Goal: Task Accomplishment & Management: Use online tool/utility

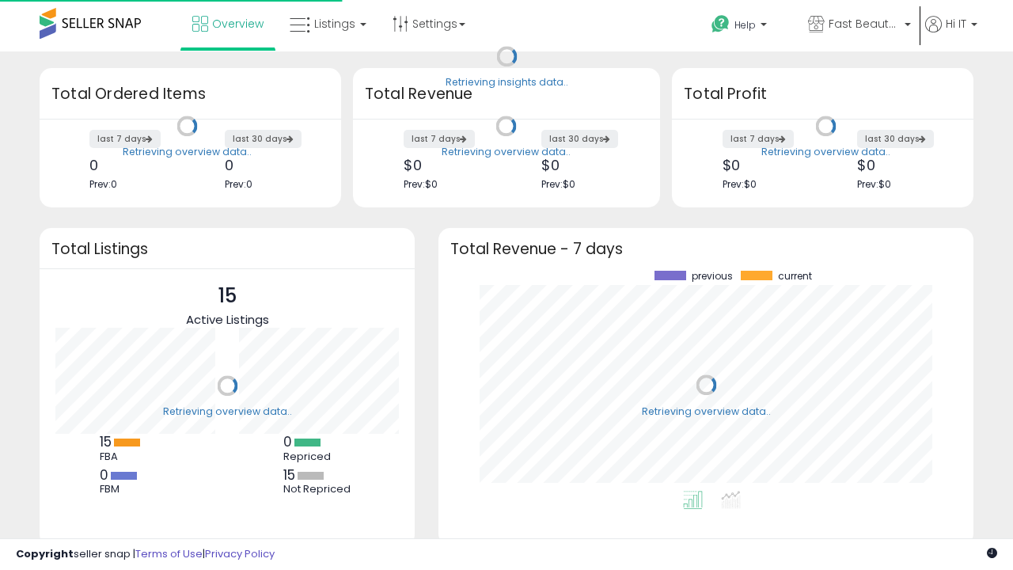
scroll to position [220, 503]
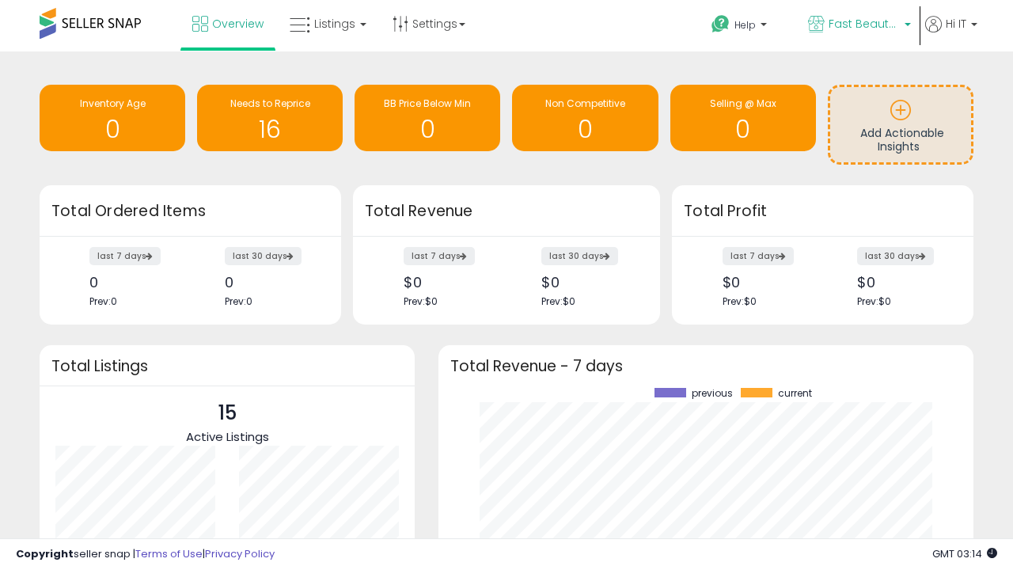
click at [858, 25] on span "Fast Beauty ([GEOGRAPHIC_DATA])" at bounding box center [864, 24] width 71 height 16
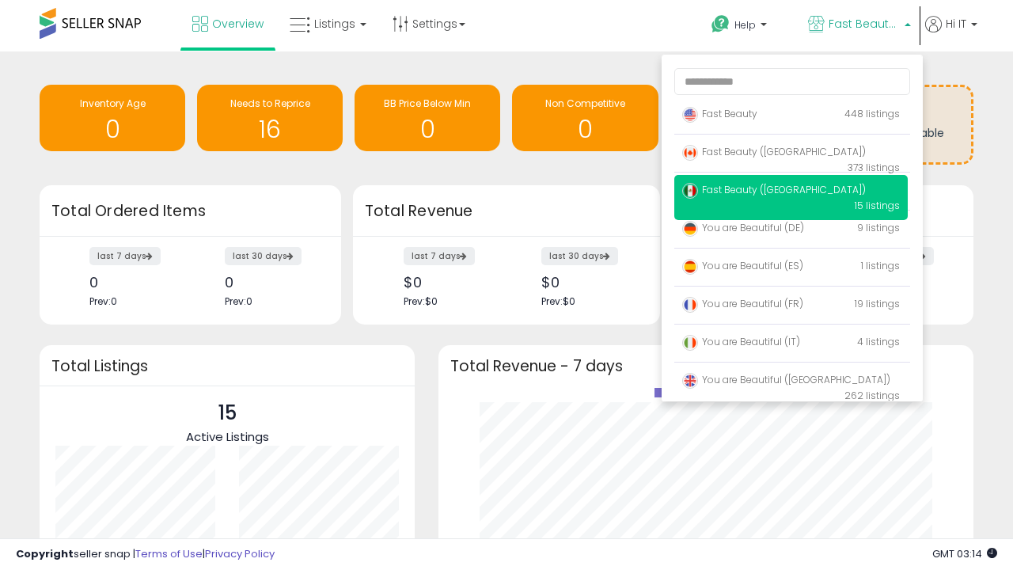
click at [791, 344] on span "You are Beautiful (IT)" at bounding box center [741, 341] width 118 height 13
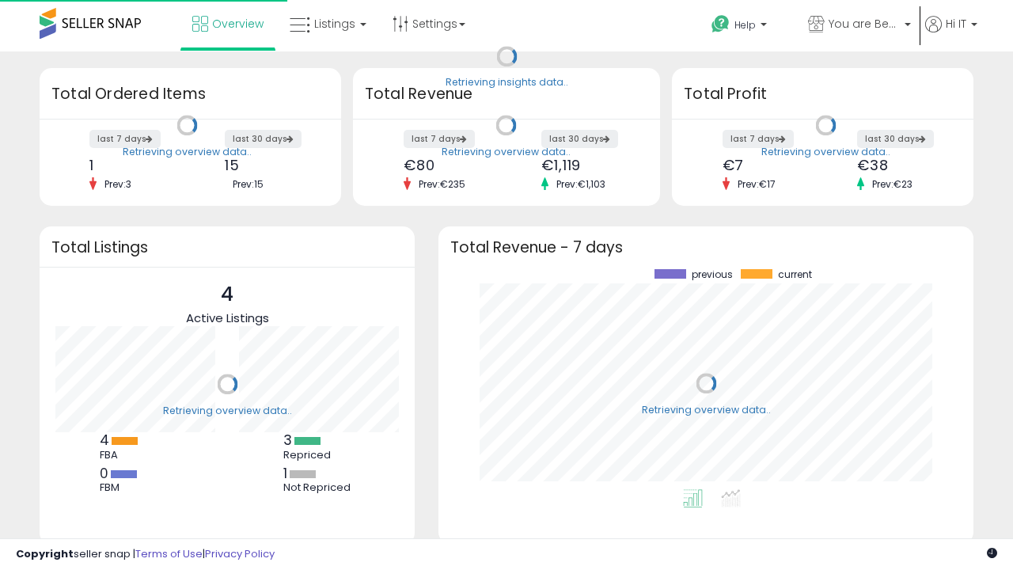
scroll to position [220, 503]
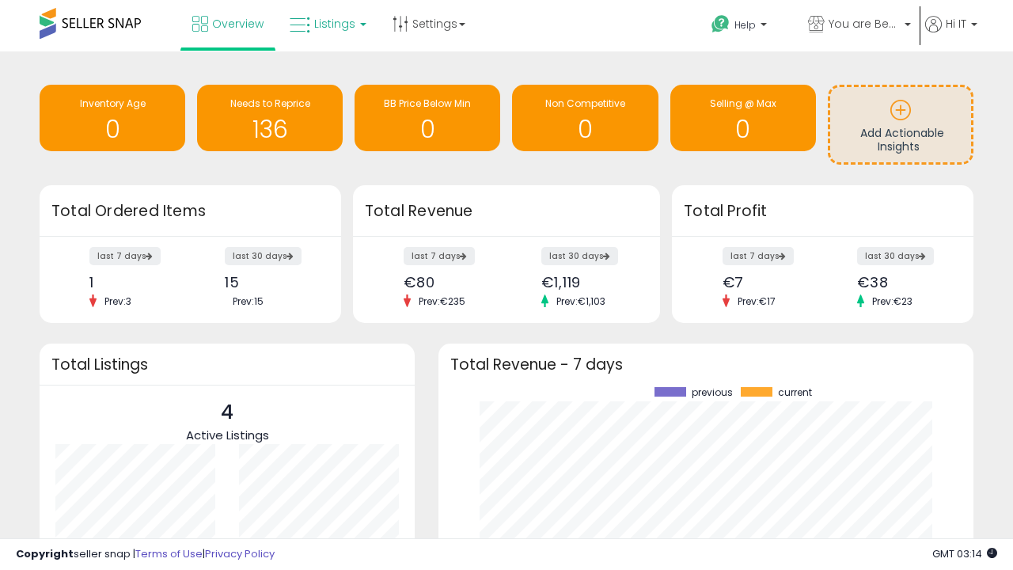
click at [326, 24] on span "Listings" at bounding box center [334, 24] width 41 height 16
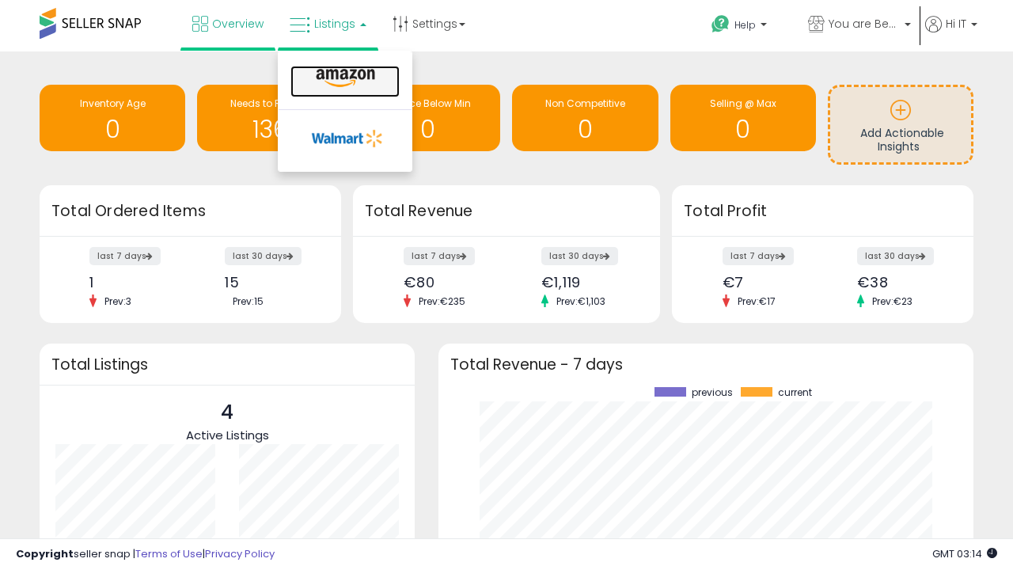
click at [344, 78] on icon at bounding box center [345, 78] width 69 height 21
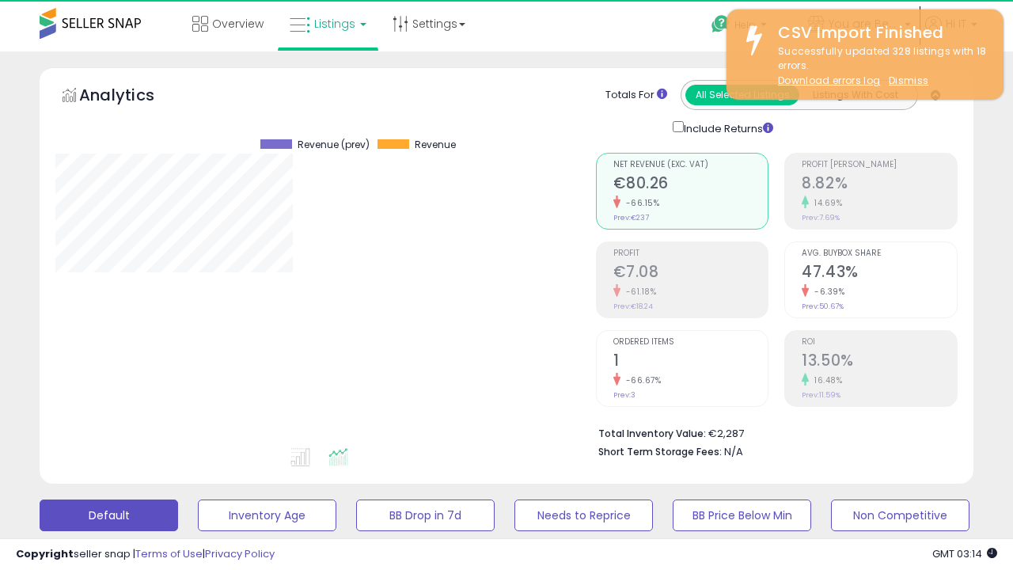
scroll to position [325, 540]
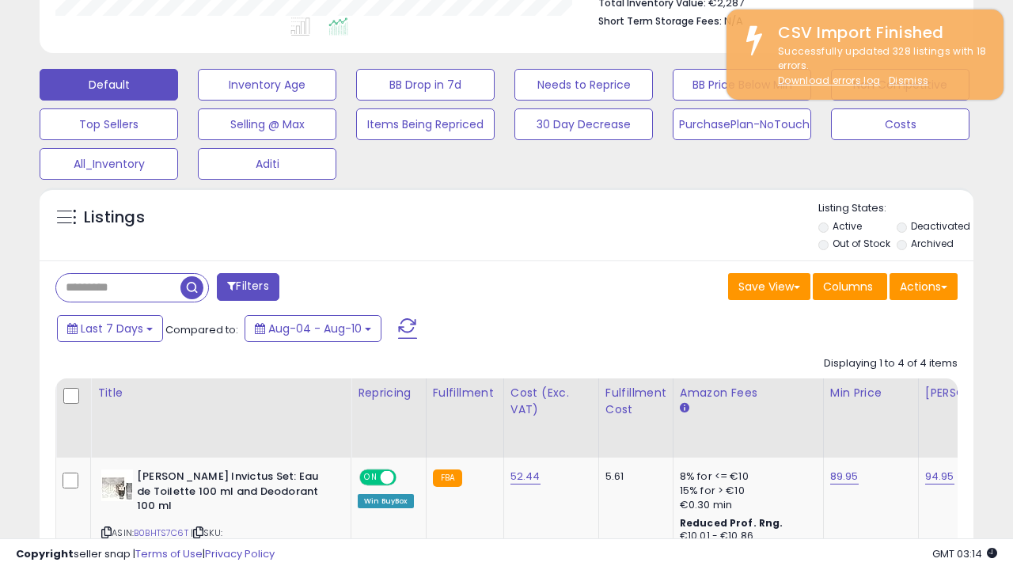
click at [0, 0] on span at bounding box center [0, 0] width 0 height 0
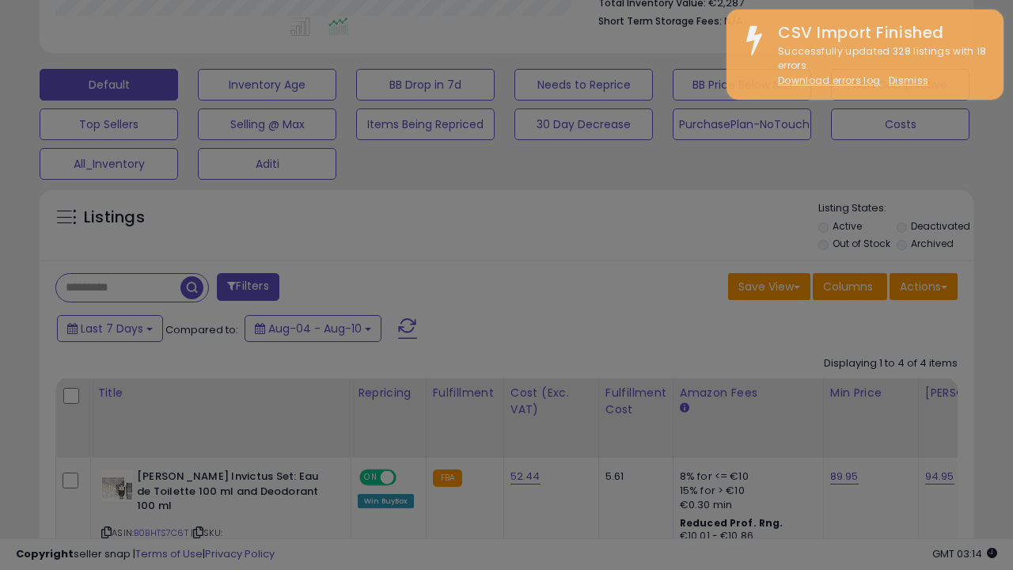
type input "**********"
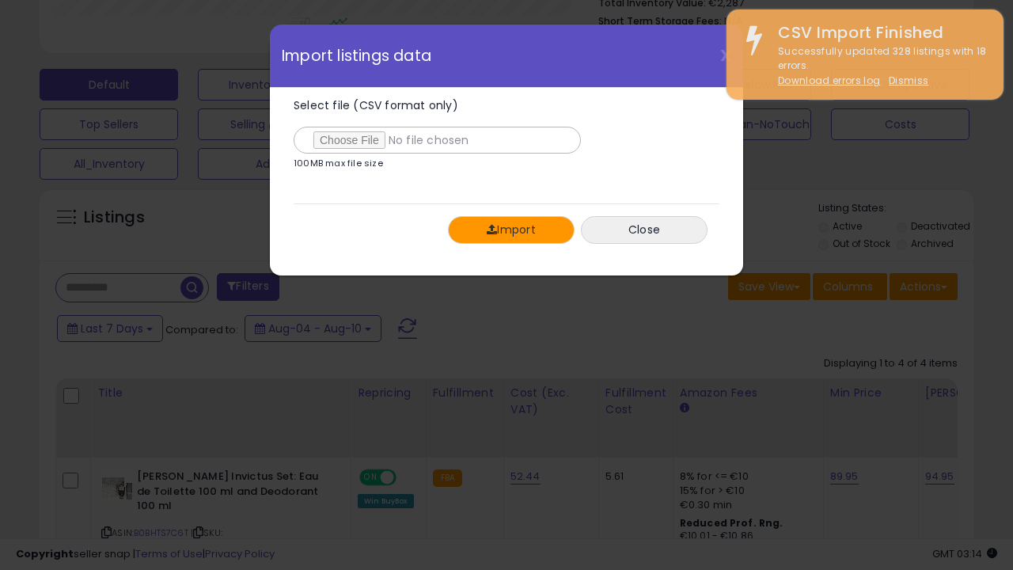
click at [511, 230] on button "Import" at bounding box center [511, 230] width 127 height 28
